Goal: Information Seeking & Learning: Check status

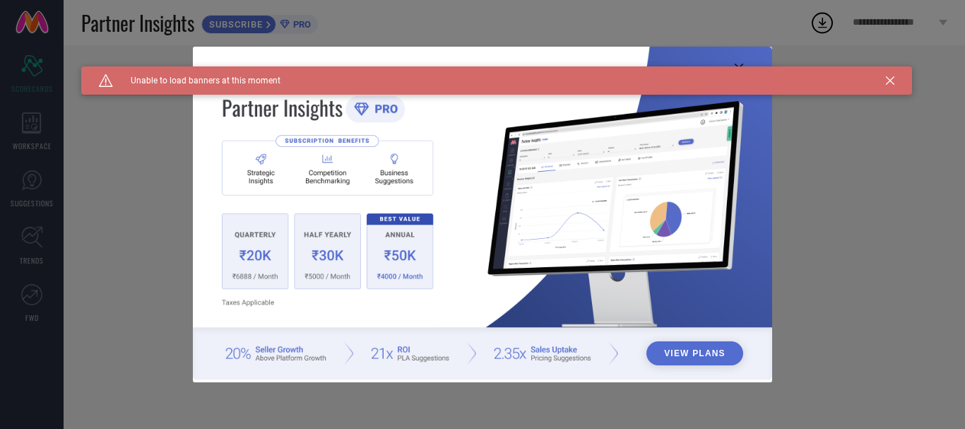
type input "All"
click at [895, 85] on div "Caution Created with Sketch. Unable to load banners at this moment" at bounding box center [496, 80] width 830 height 28
click at [893, 76] on icon at bounding box center [890, 80] width 8 height 8
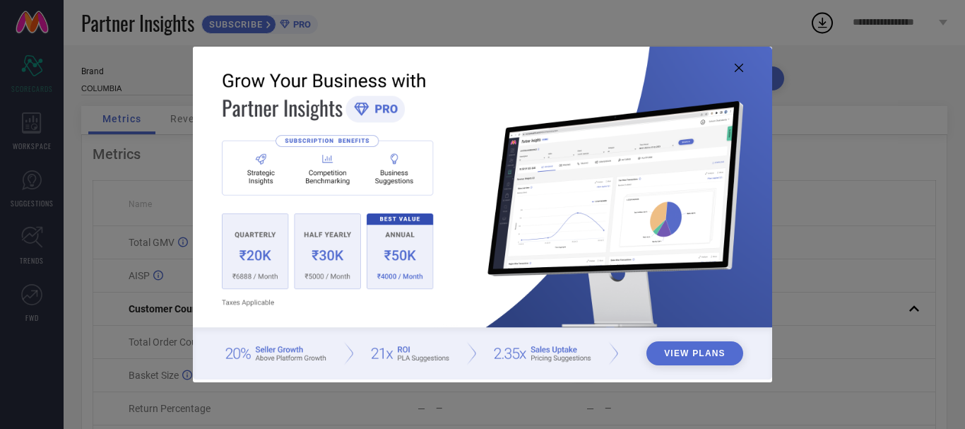
click at [736, 66] on icon at bounding box center [738, 68] width 8 height 8
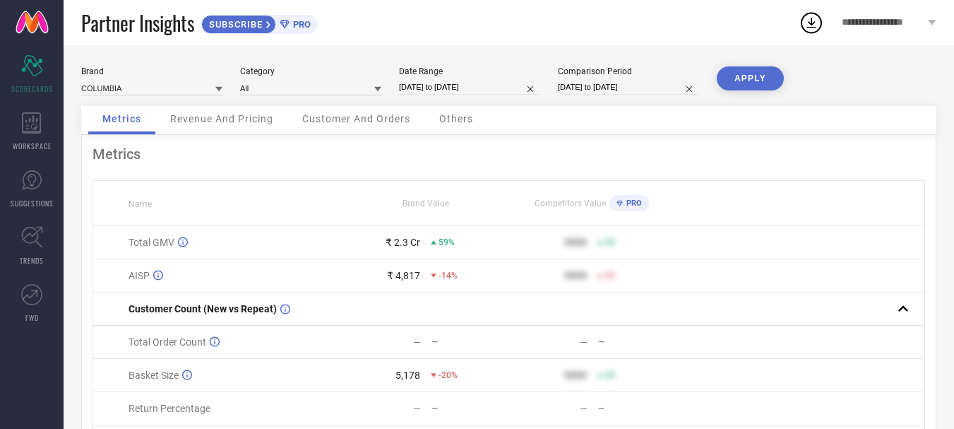
click at [221, 90] on icon at bounding box center [218, 88] width 7 height 7
select select "8"
select select "2025"
select select "9"
select select "2025"
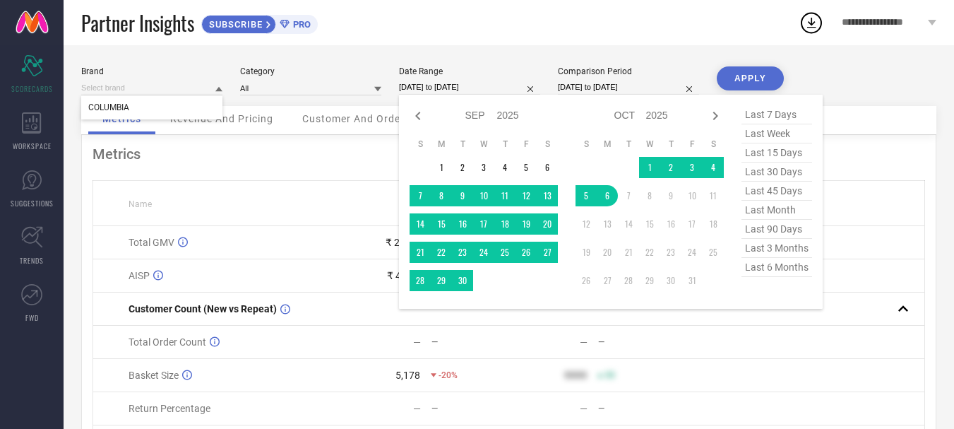
click at [467, 91] on input "[DATE] to [DATE]" at bounding box center [469, 87] width 141 height 15
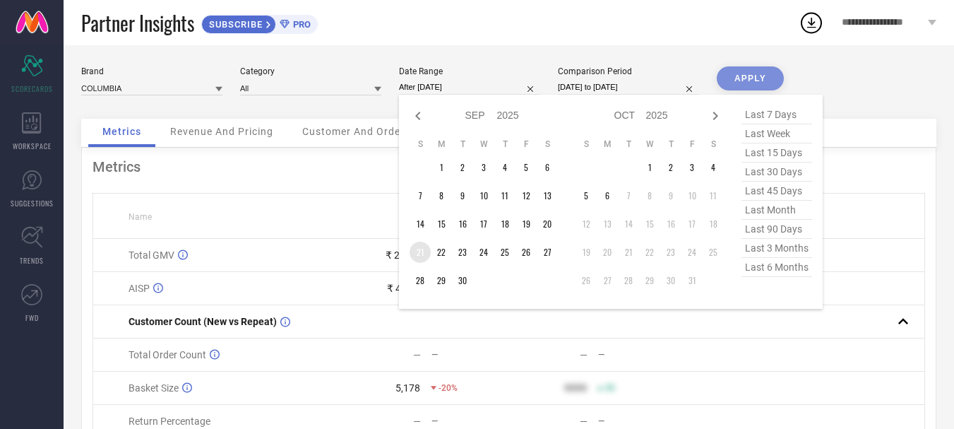
click at [418, 251] on td "21" at bounding box center [420, 252] width 21 height 21
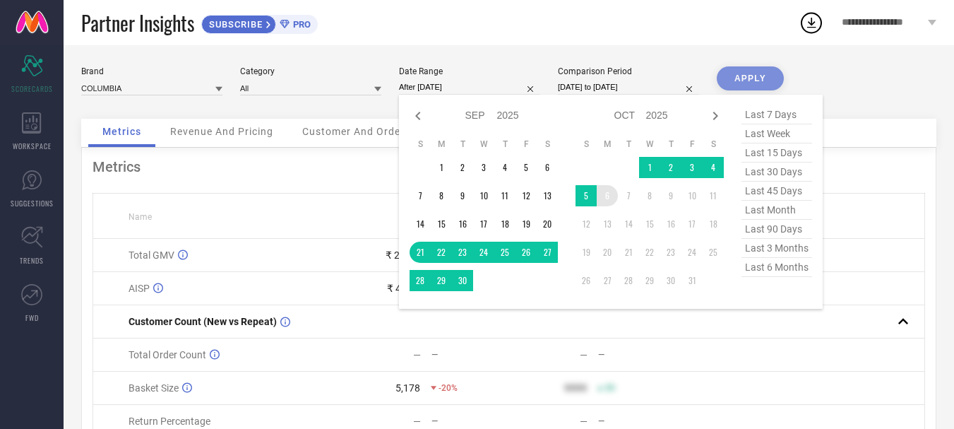
type input "[DATE] to [DATE]"
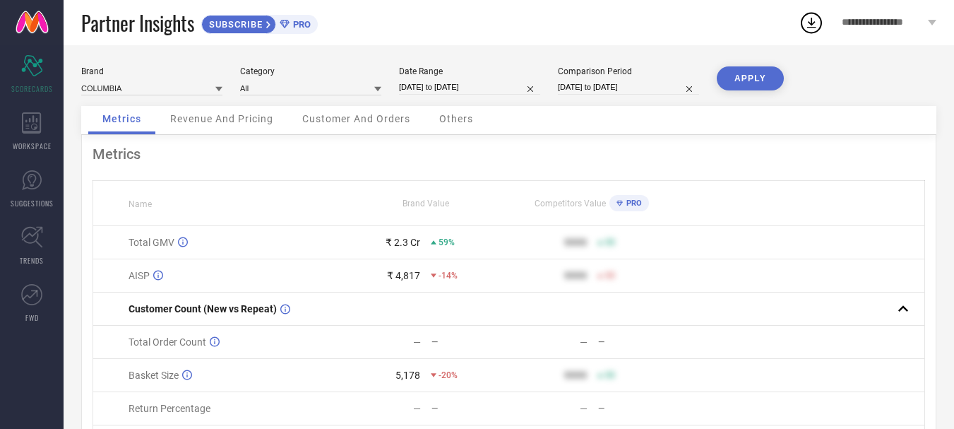
select select "8"
select select "2024"
select select "9"
select select "2024"
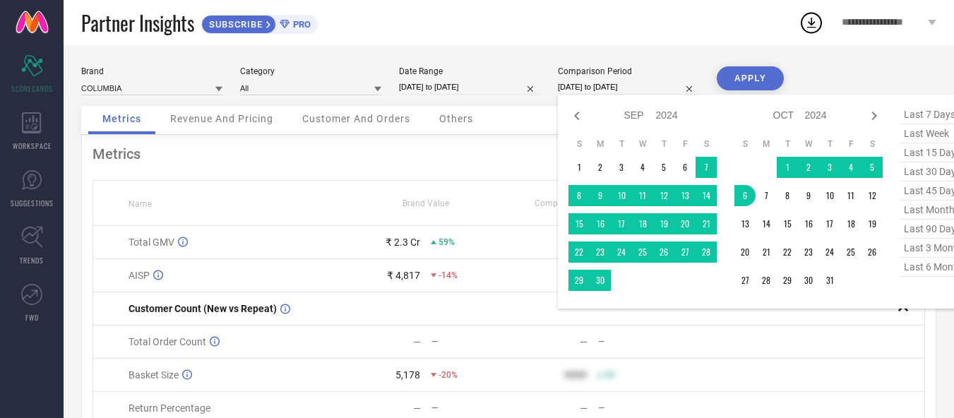
click at [566, 87] on input "[DATE] to [DATE]" at bounding box center [628, 87] width 141 height 15
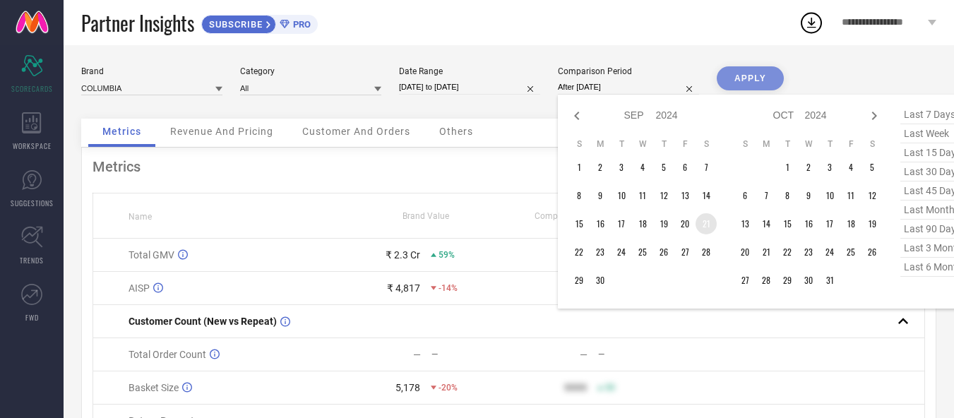
click at [705, 221] on td "21" at bounding box center [706, 223] width 21 height 21
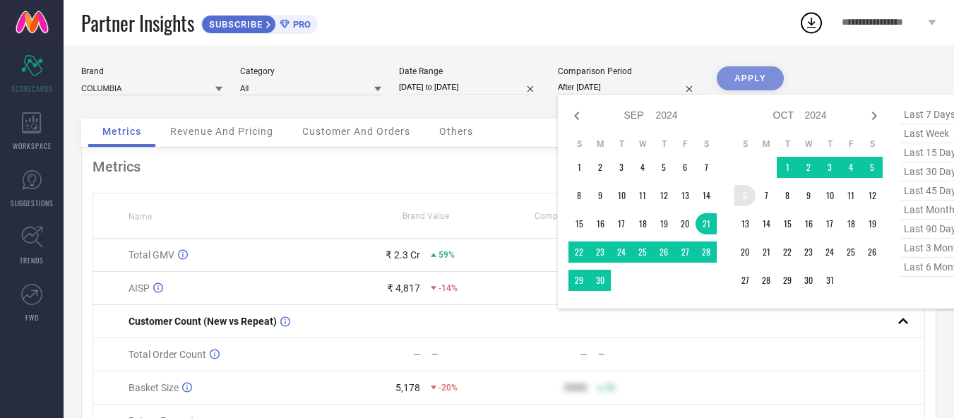
type input "[DATE] to [DATE]"
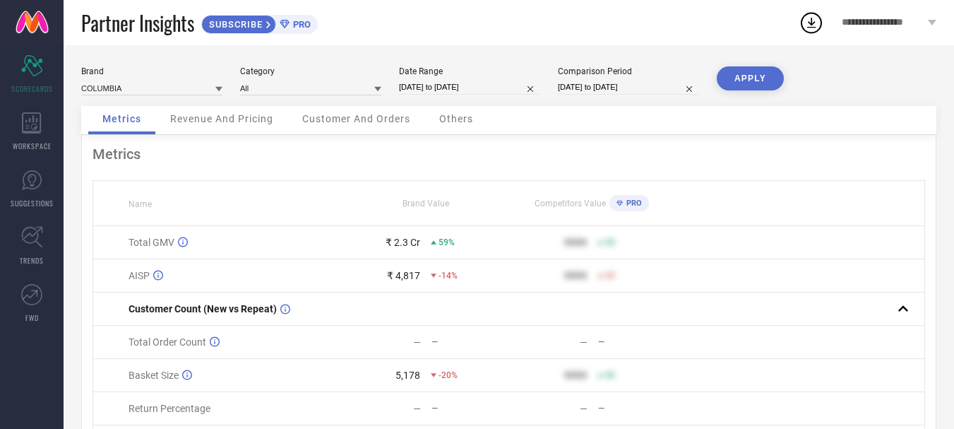
click at [755, 85] on button "APPLY" at bounding box center [750, 78] width 67 height 24
click at [212, 117] on span "Revenue And Pricing" at bounding box center [221, 118] width 103 height 11
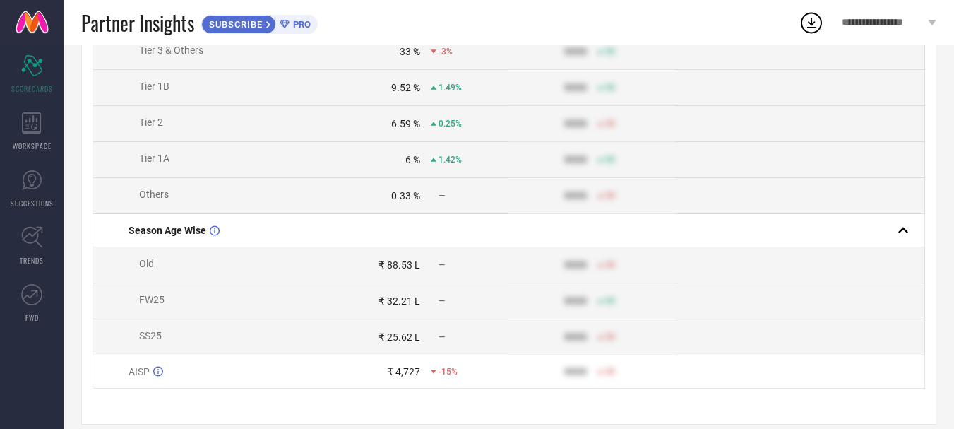
scroll to position [533, 0]
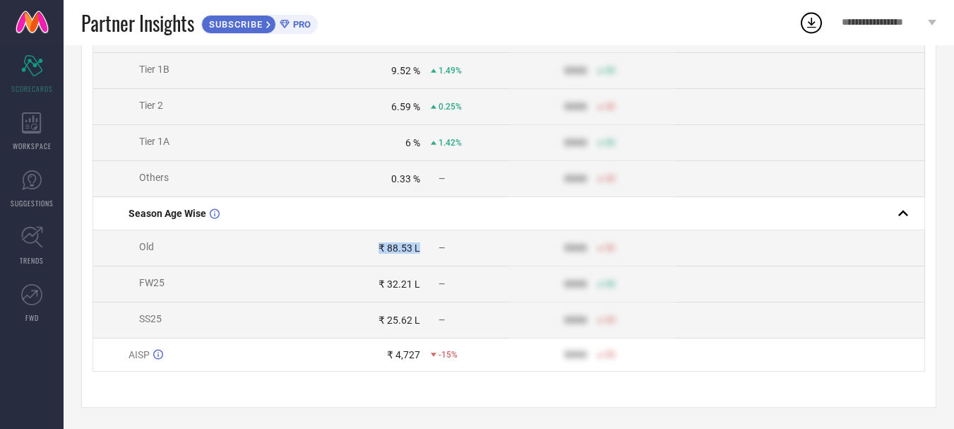
drag, startPoint x: 431, startPoint y: 242, endPoint x: 359, endPoint y: 242, distance: 72.0
click at [359, 242] on div "₹ 88.53 L —" at bounding box center [425, 247] width 165 height 11
click at [482, 239] on td "₹ 88.53 L —" at bounding box center [425, 248] width 167 height 36
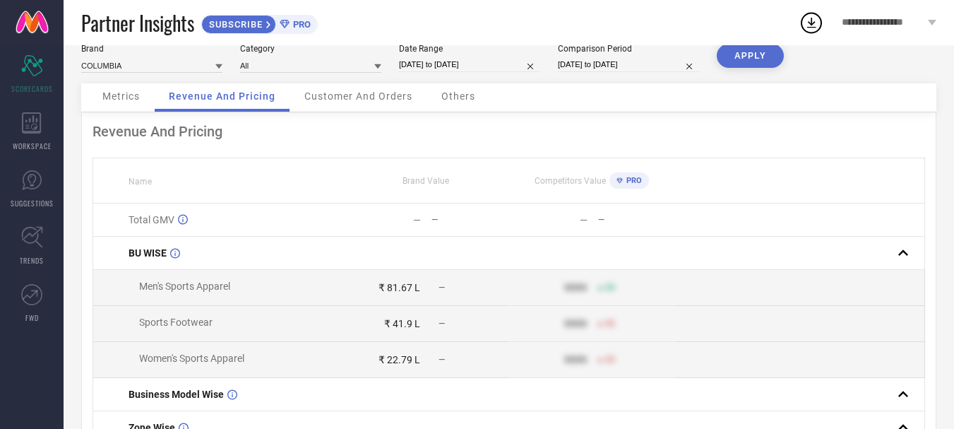
scroll to position [0, 0]
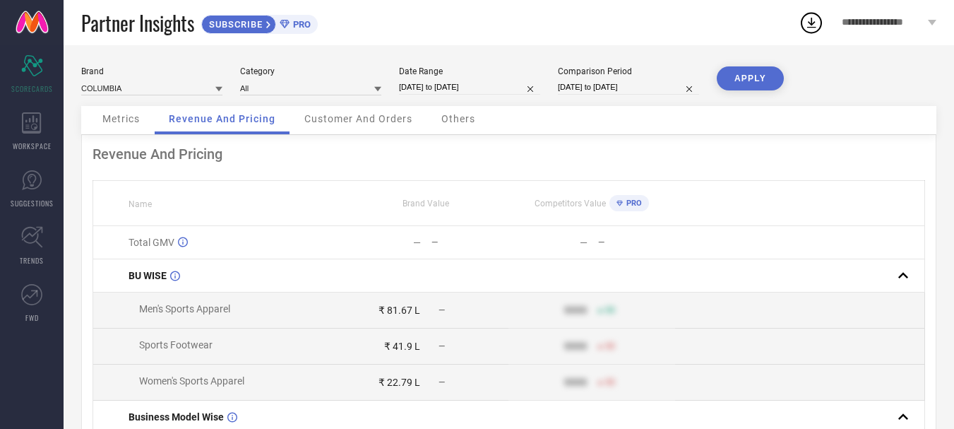
click at [376, 120] on span "Customer And Orders" at bounding box center [358, 118] width 108 height 11
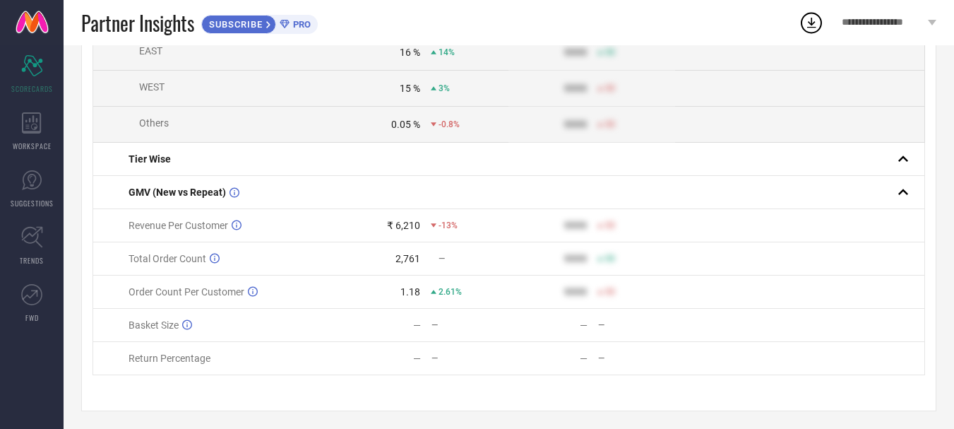
scroll to position [344, 0]
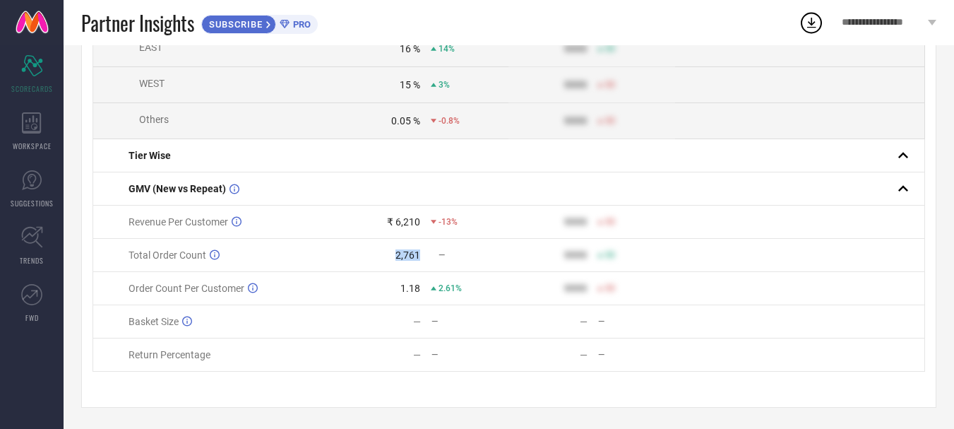
drag, startPoint x: 422, startPoint y: 254, endPoint x: 383, endPoint y: 254, distance: 38.1
click at [383, 254] on div "2,761 —" at bounding box center [425, 254] width 165 height 11
click at [456, 338] on td "— —" at bounding box center [425, 354] width 167 height 33
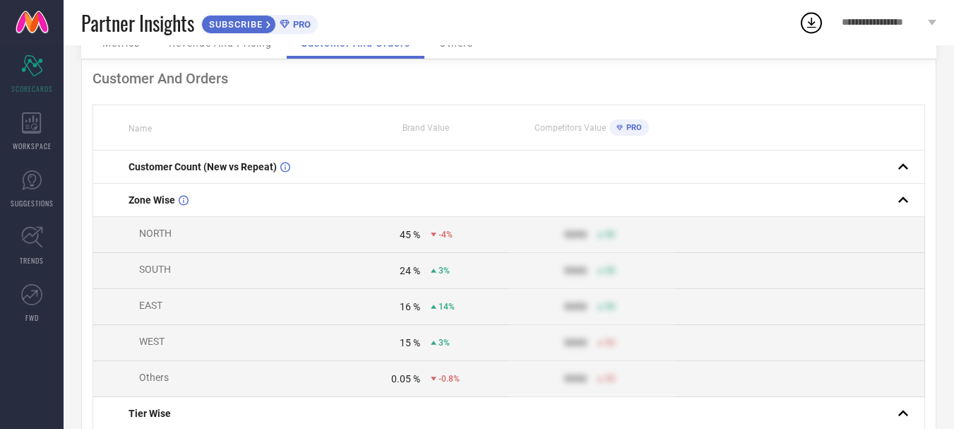
scroll to position [0, 0]
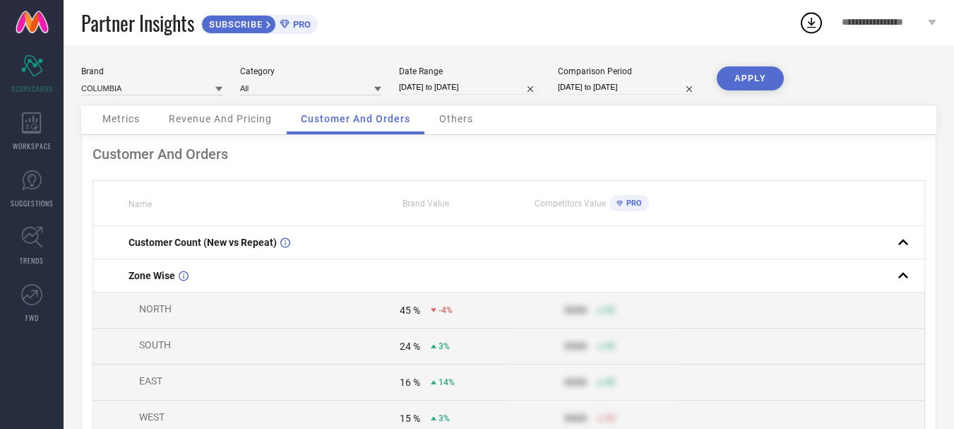
click at [451, 119] on span "Others" at bounding box center [456, 118] width 34 height 11
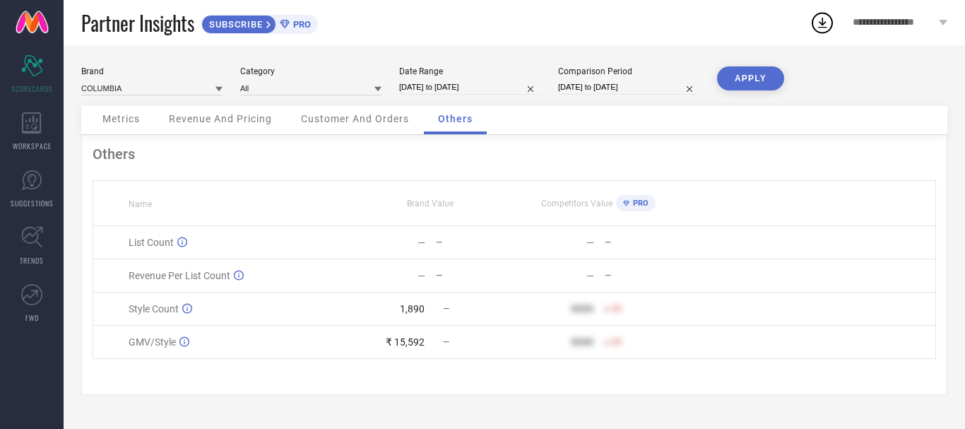
click at [140, 126] on div "Metrics" at bounding box center [121, 120] width 66 height 28
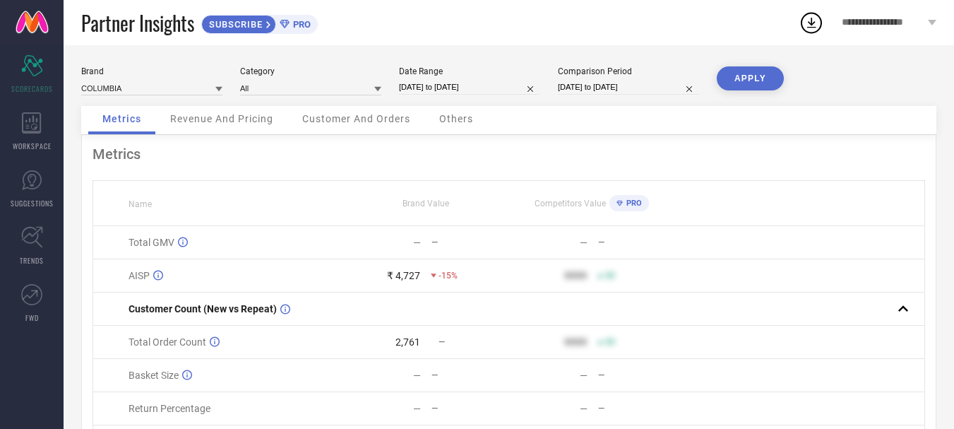
click at [551, 200] on span "Competitors Value" at bounding box center [570, 203] width 71 height 10
click at [441, 205] on span "Brand Value" at bounding box center [426, 203] width 47 height 10
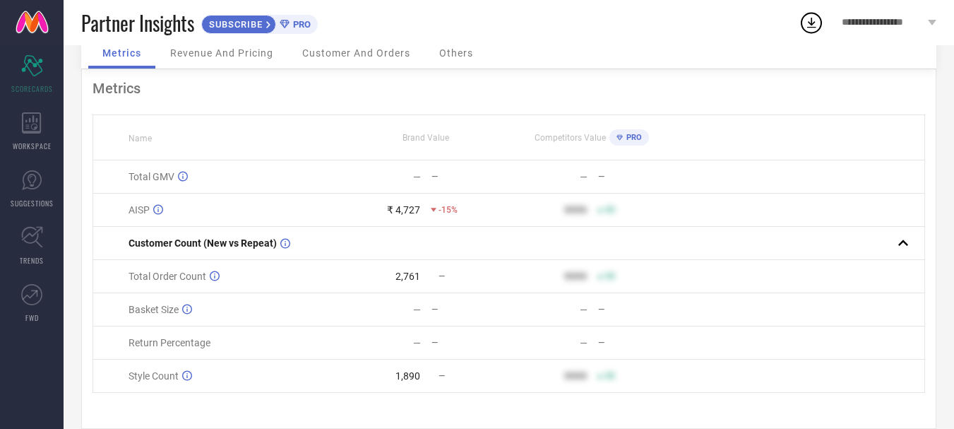
scroll to position [66, 0]
click at [299, 106] on div "Metrics Name Brand Value Competitors Value PRO Total GMV — — — — AISP ₹ 4,727 -…" at bounding box center [508, 247] width 855 height 359
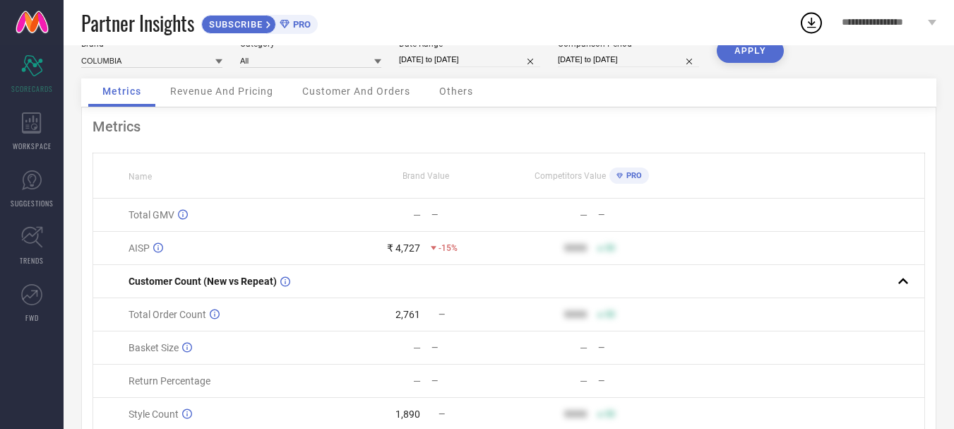
scroll to position [0, 0]
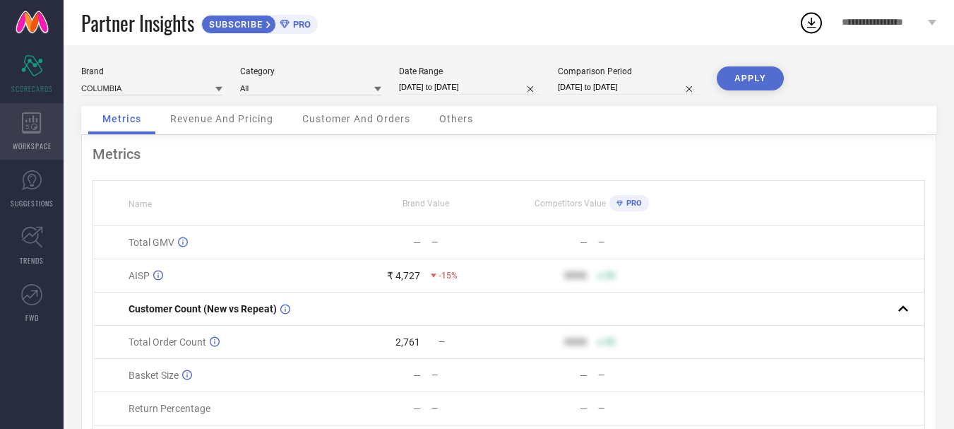
click at [28, 136] on div "WORKSPACE" at bounding box center [32, 131] width 64 height 56
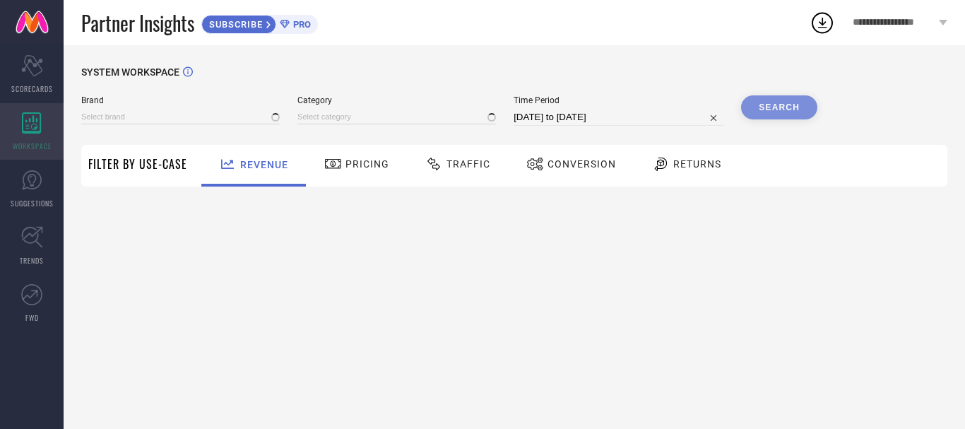
type input "COLUMBIA"
type input "All"
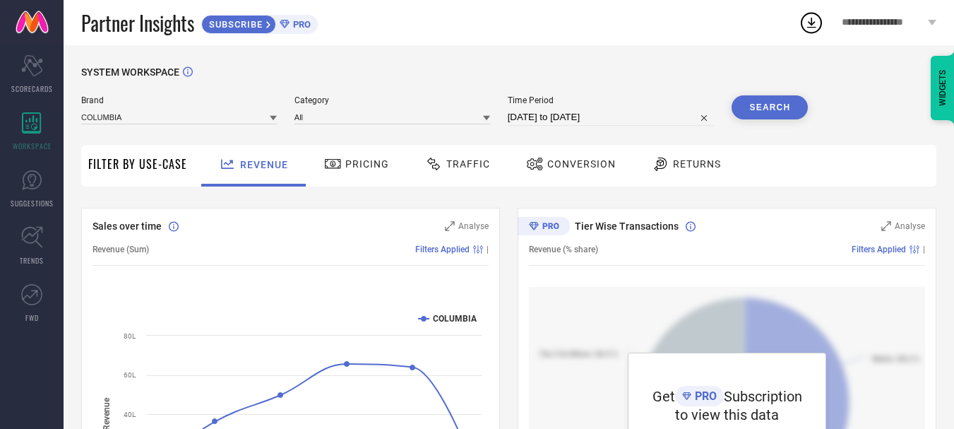
click at [362, 157] on div "Pricing" at bounding box center [357, 164] width 72 height 24
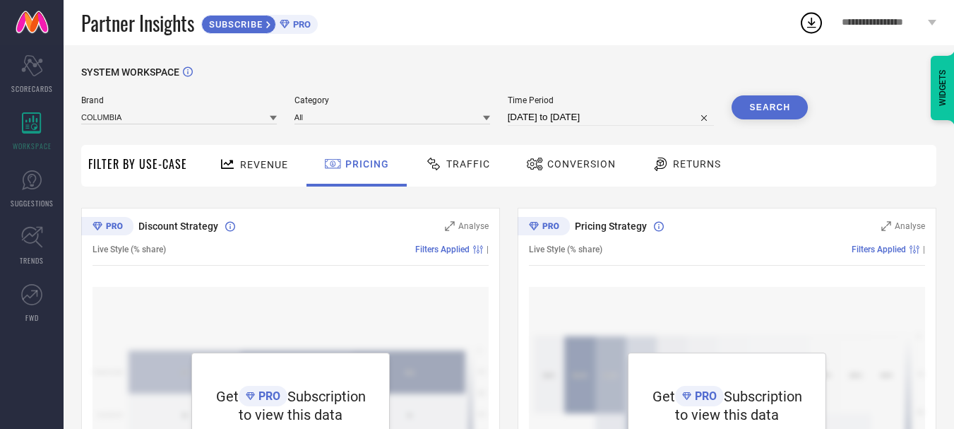
click at [249, 162] on span "Revenue" at bounding box center [264, 164] width 48 height 11
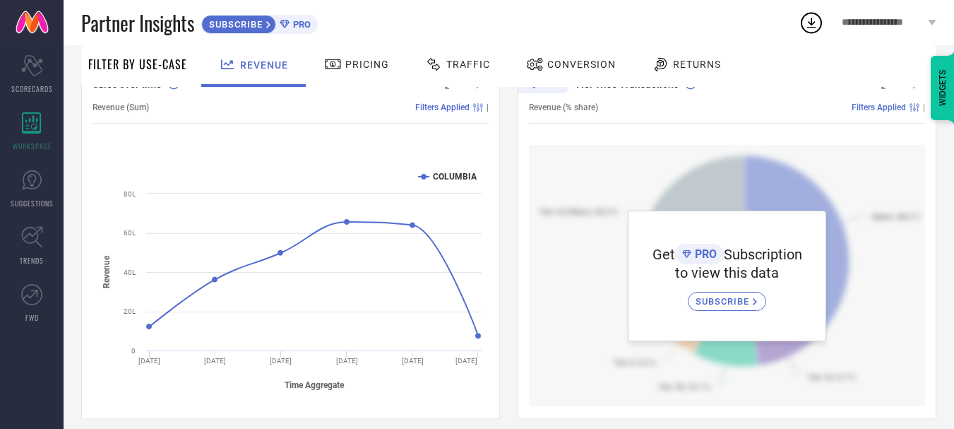
scroll to position [141, 0]
click at [366, 75] on div "Pricing" at bounding box center [357, 64] width 72 height 24
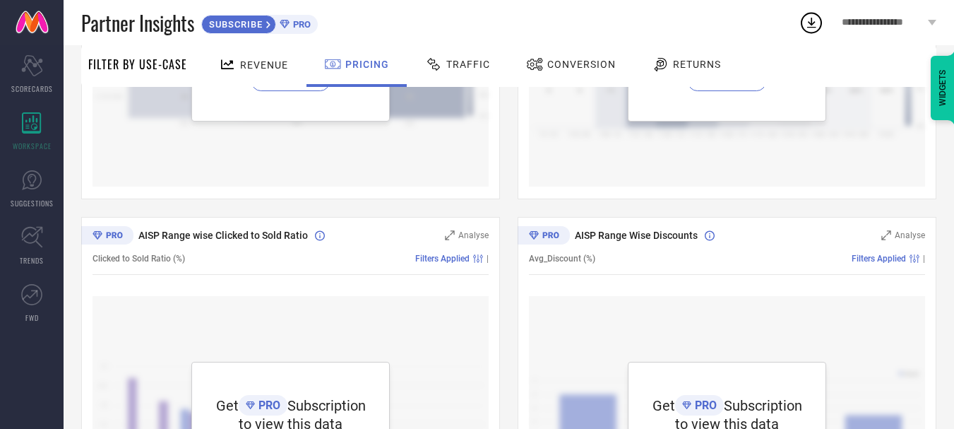
scroll to position [0, 0]
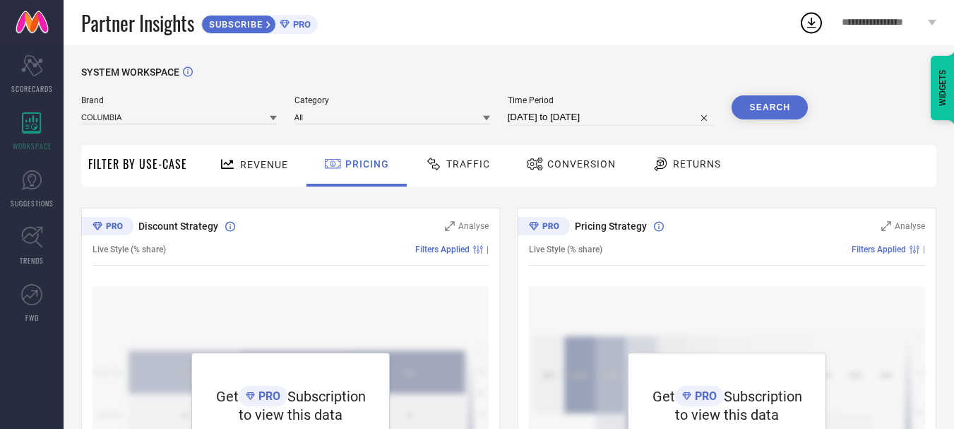
click at [474, 155] on div "Traffic" at bounding box center [458, 164] width 72 height 24
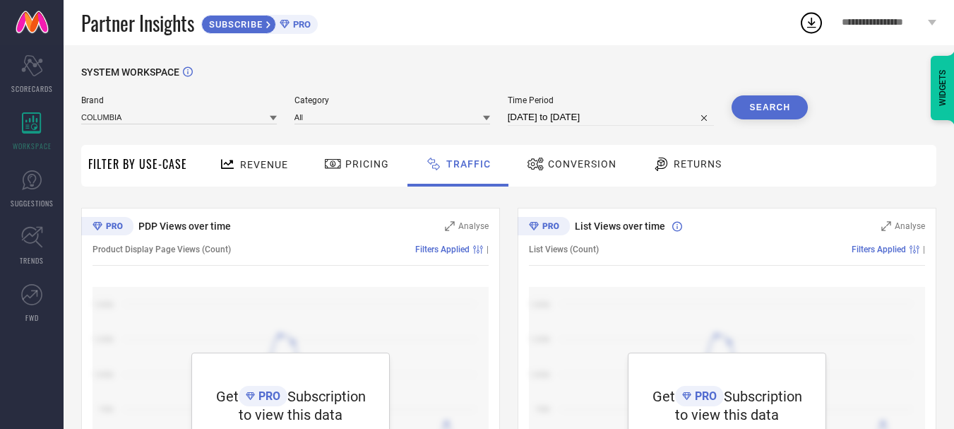
click at [570, 162] on span "Conversion" at bounding box center [582, 163] width 68 height 11
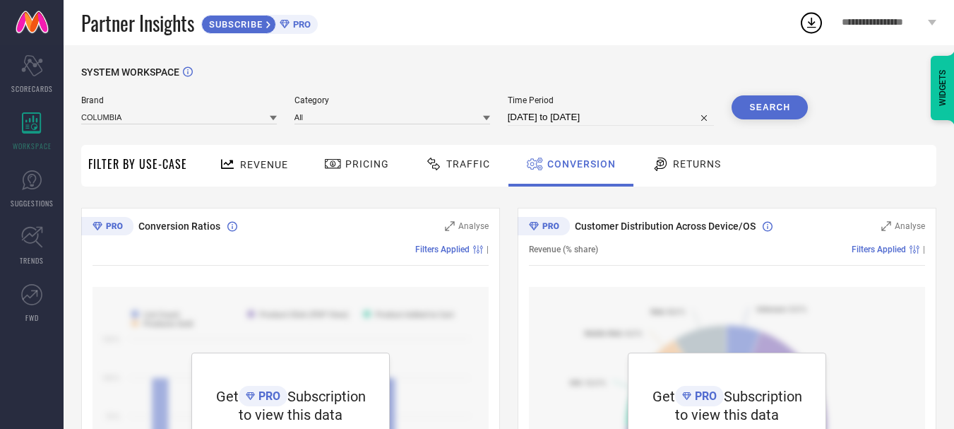
click at [711, 153] on div "Returns" at bounding box center [686, 164] width 76 height 24
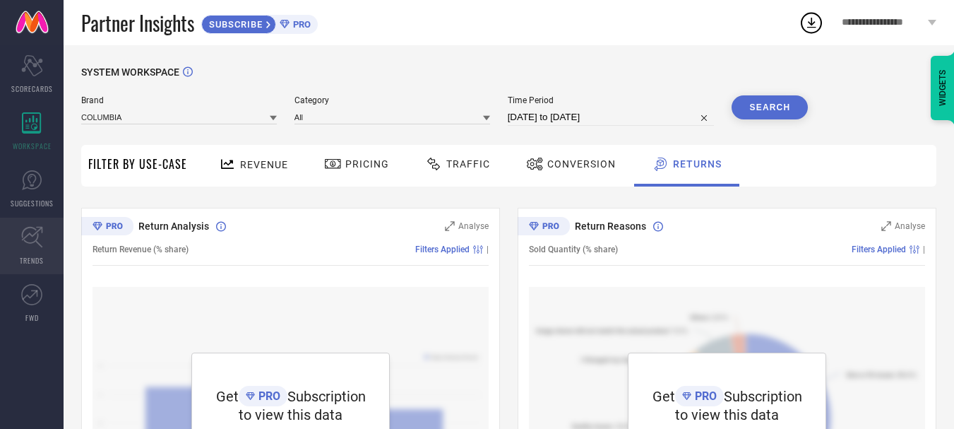
click at [29, 259] on span "TRENDS" at bounding box center [32, 260] width 24 height 11
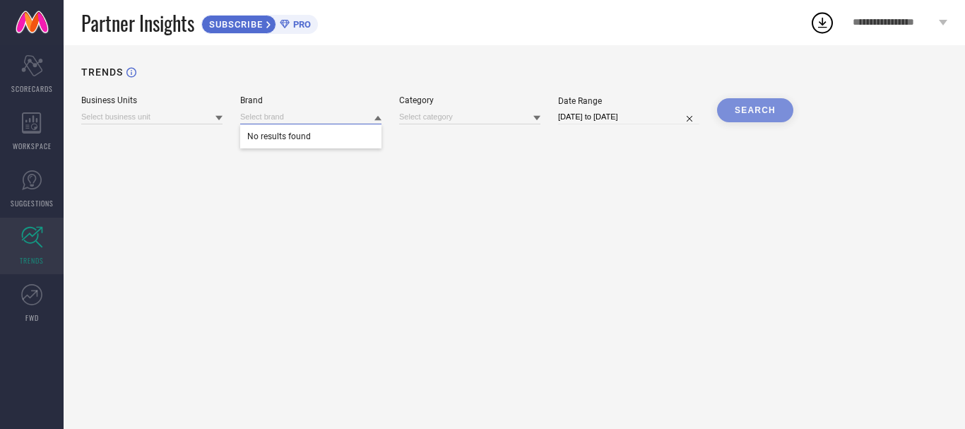
click at [314, 117] on input at bounding box center [310, 116] width 141 height 15
click at [133, 119] on input at bounding box center [151, 116] width 141 height 15
click at [345, 178] on div "TRENDS Business Units No results found Brand Category Date Range [DATE] to [DAT…" at bounding box center [514, 236] width 901 height 383
click at [25, 302] on icon at bounding box center [31, 294] width 21 height 21
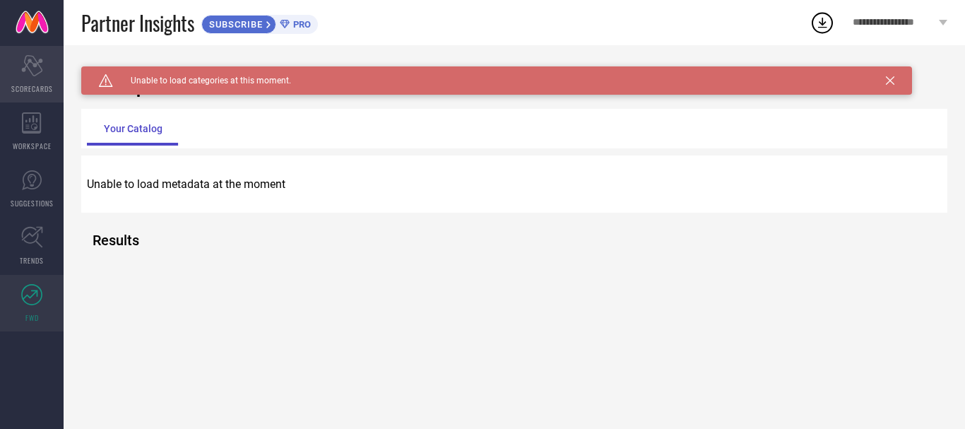
click at [41, 64] on icon "Scorecard" at bounding box center [32, 65] width 22 height 21
